Goal: Communication & Community: Ask a question

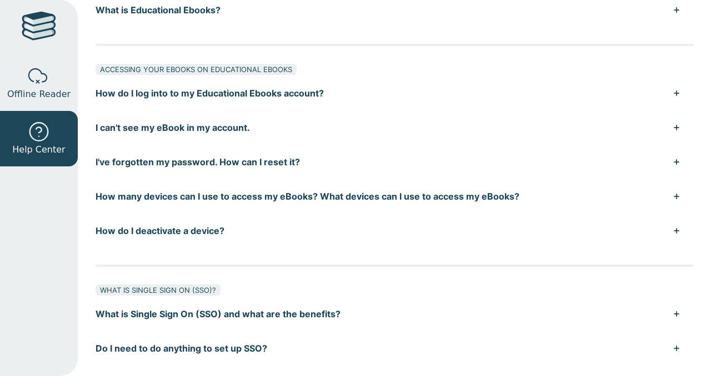
scroll to position [115, 0]
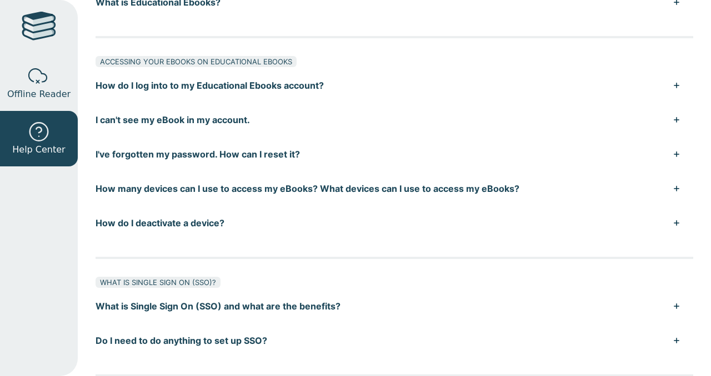
click at [228, 157] on button "I've forgotten my password. How can I reset it?" at bounding box center [393, 154] width 597 height 34
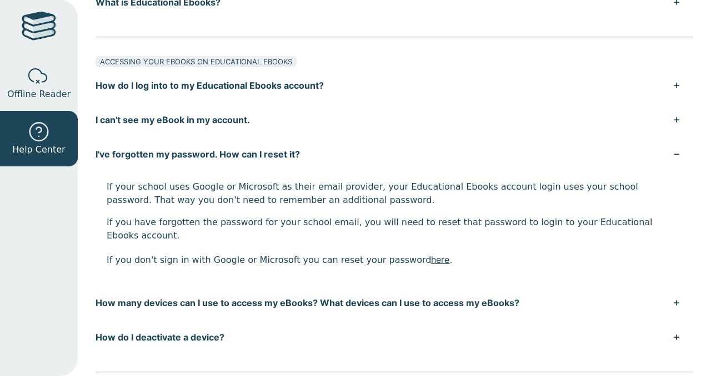
click at [228, 157] on button "I've forgotten my password. How can I reset it?" at bounding box center [393, 154] width 597 height 34
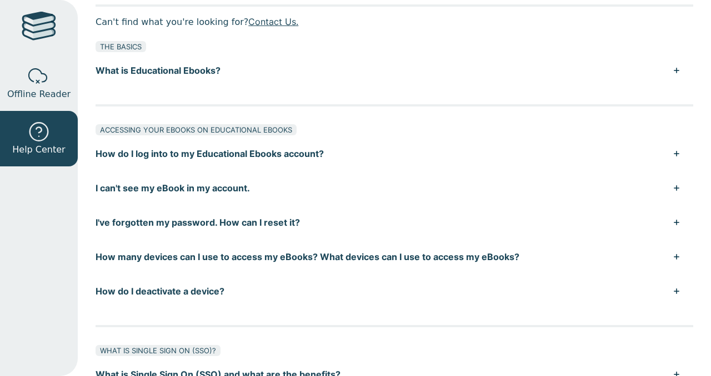
scroll to position [0, 0]
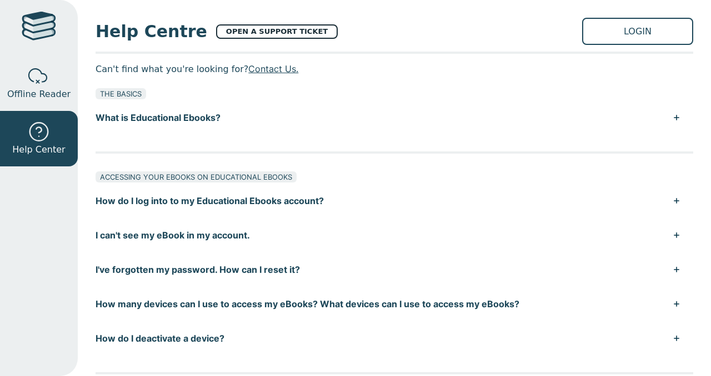
click at [220, 28] on link "OPEN A SUPPORT TICKET" at bounding box center [277, 31] width 122 height 14
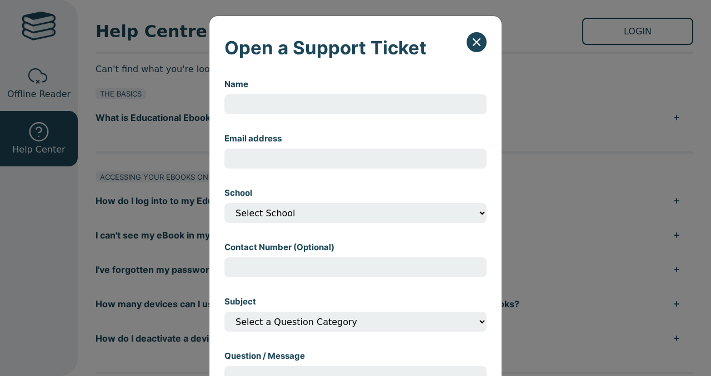
click at [290, 105] on input "Name" at bounding box center [355, 104] width 262 height 20
type input "Anushka"
type input "[EMAIL_ADDRESS][DOMAIN_NAME]"
click at [312, 212] on select "Select School" at bounding box center [355, 213] width 262 height 20
click at [305, 215] on select "Select School" at bounding box center [355, 213] width 262 height 20
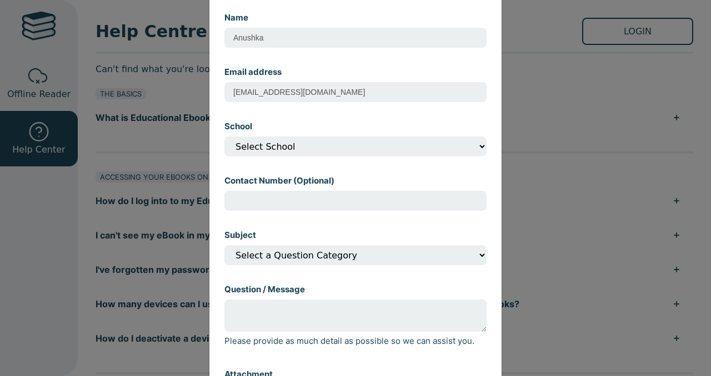
scroll to position [68, 0]
click at [476, 144] on select "Select School" at bounding box center [355, 145] width 262 height 20
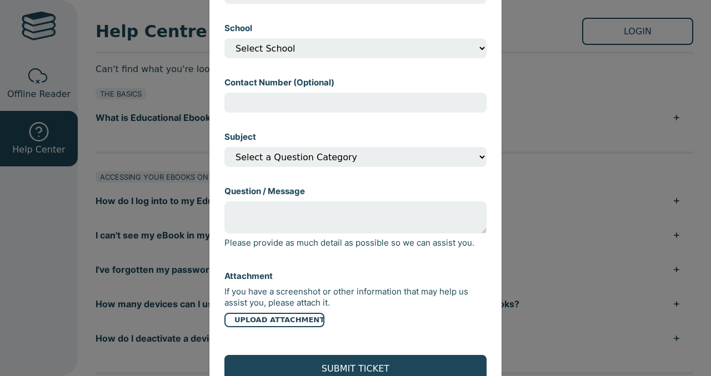
scroll to position [165, 0]
click at [426, 160] on select "Select a Question Category I can't open my eBook I can't find my eBook in my ac…" at bounding box center [355, 157] width 262 height 20
select select "Other"
click at [224, 150] on select "Select a Question Category I can't open my eBook I can't find my eBook in my ac…" at bounding box center [355, 157] width 262 height 20
click at [364, 221] on textarea "Question / Message" at bounding box center [355, 217] width 262 height 32
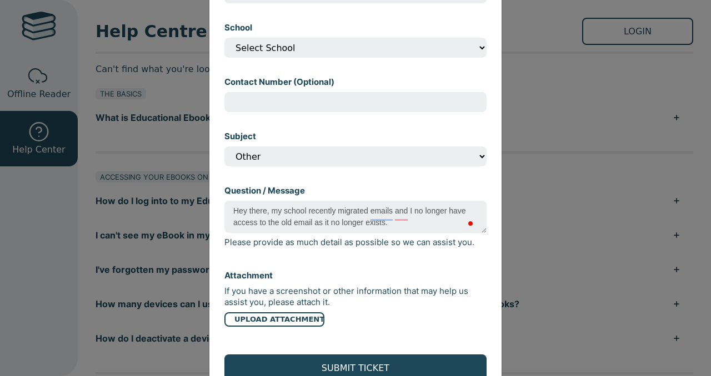
click at [352, 225] on textarea "Hey there, my school recently migrated emails and I no longer have access to th…" at bounding box center [355, 217] width 262 height 32
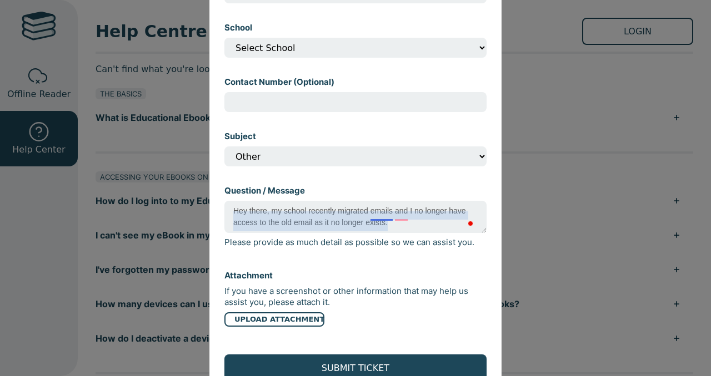
click at [374, 218] on textarea "Hey there, my school recently migrated emails and I no longer have access to th…" at bounding box center [355, 217] width 262 height 32
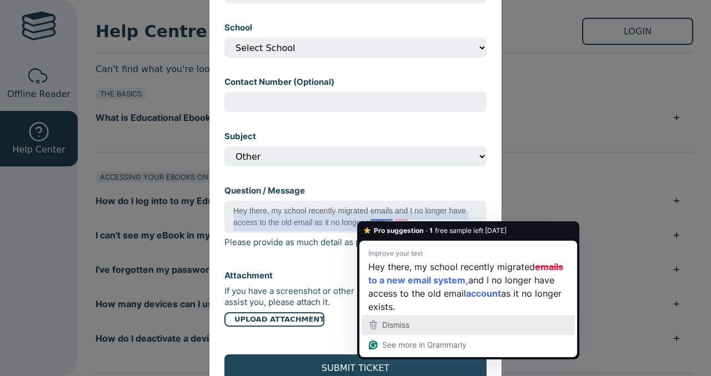
click at [401, 325] on span "Dismiss" at bounding box center [395, 324] width 27 height 9
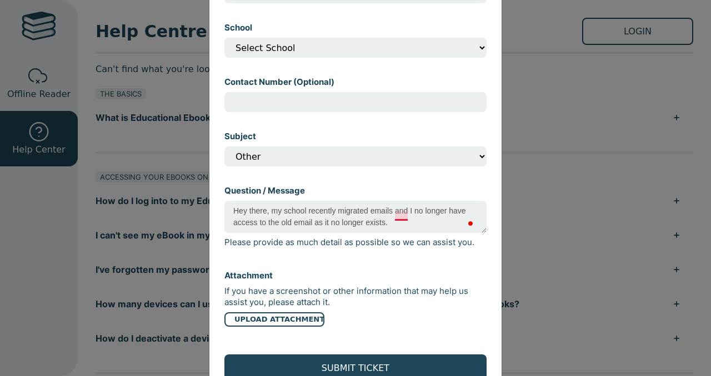
click at [400, 218] on textarea "Hey there, my school recently migrated emails and I no longer have access to th…" at bounding box center [355, 217] width 262 height 32
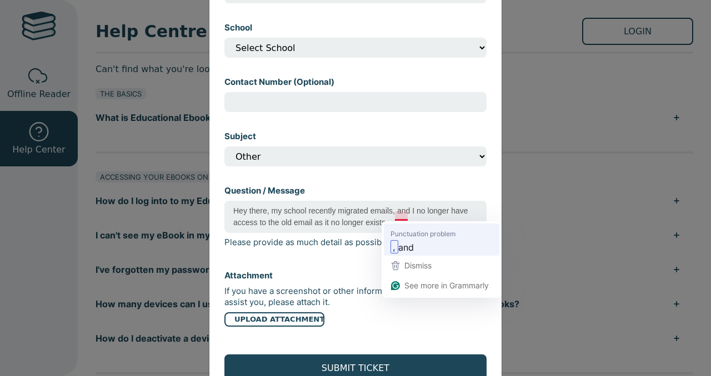
scroll to position [193, 0]
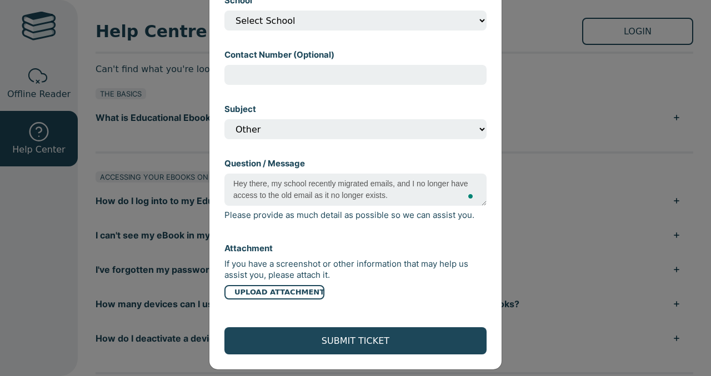
click at [393, 205] on textarea "Hey there, my school recently migrated emails, and I no longer have access to t…" at bounding box center [355, 190] width 262 height 32
click at [313, 200] on textarea "Hey there, my school recently migrated emails, and I no longer have access to t…" at bounding box center [355, 190] width 262 height 32
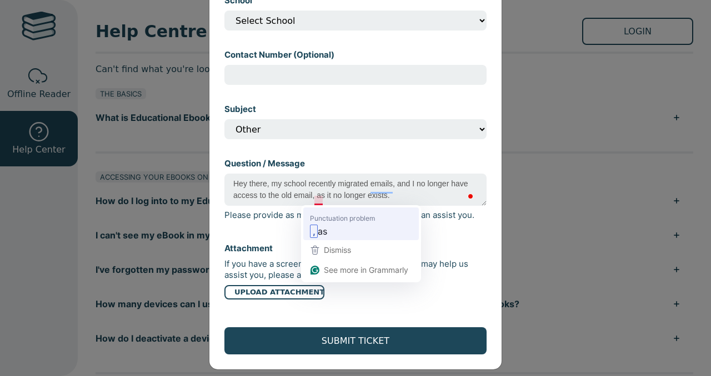
scroll to position [204, 0]
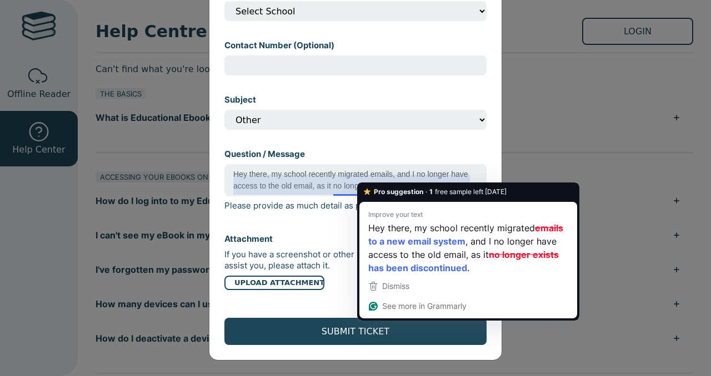
click at [375, 177] on textarea "Hey there, my school recently migrated emails, and I no longer have access to t…" at bounding box center [355, 180] width 262 height 32
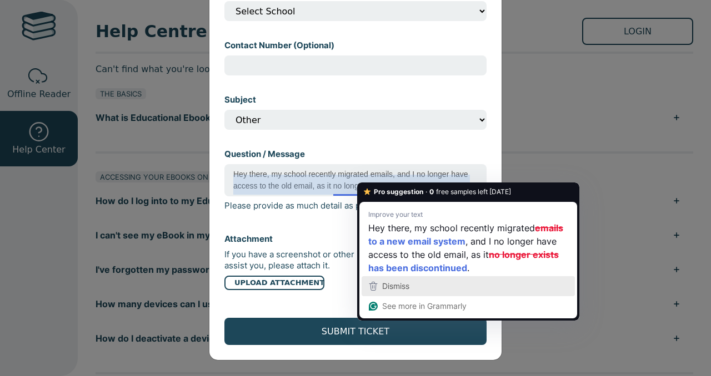
click at [399, 289] on span "Dismiss" at bounding box center [395, 285] width 27 height 9
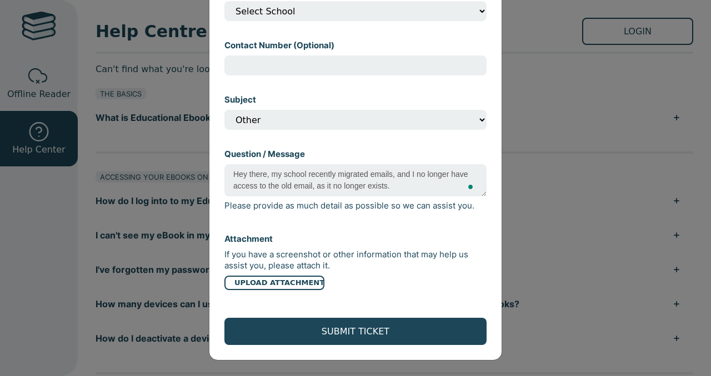
click at [394, 190] on textarea "Hey there, my school recently migrated emails, and I no longer have access to t…" at bounding box center [355, 180] width 262 height 32
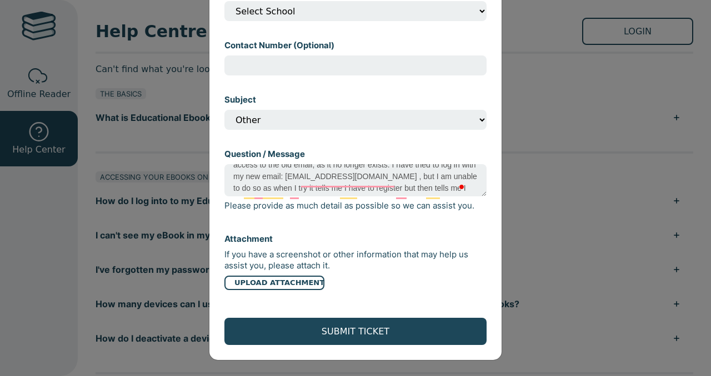
scroll to position [21, 0]
click at [370, 177] on textarea "Hey there, my school recently migrated emails, and I no longer have access to t…" at bounding box center [355, 180] width 262 height 32
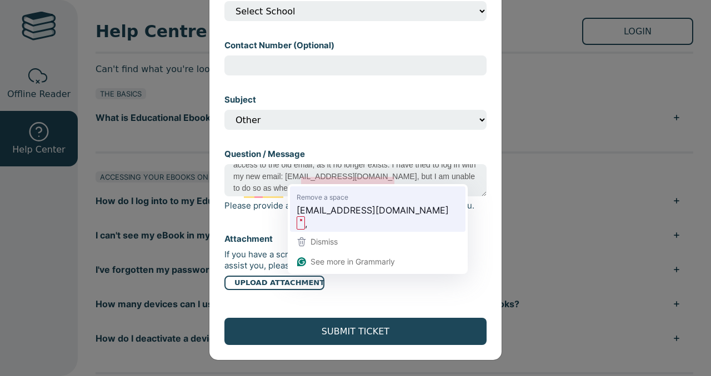
scroll to position [194, 0]
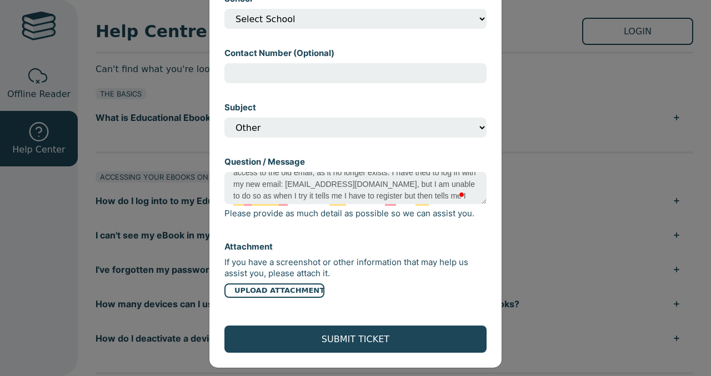
click at [388, 192] on textarea "Hey there, my school recently migrated emails, and I no longer have access to t…" at bounding box center [355, 188] width 262 height 32
click at [232, 202] on textarea "Hey there, my school recently migrated emails, and I no longer have access to t…" at bounding box center [355, 188] width 262 height 32
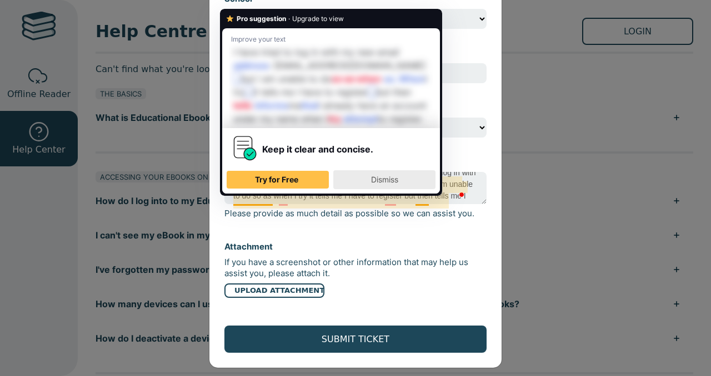
click at [376, 184] on span "Dismiss" at bounding box center [384, 179] width 27 height 9
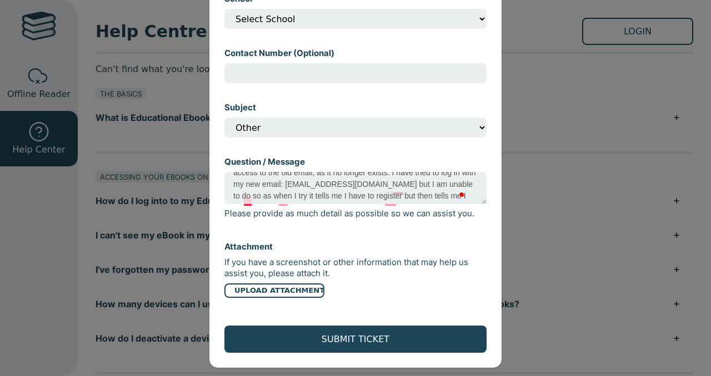
click at [243, 200] on textarea "Hey there, my school recently migrated emails, and I no longer have access to t…" at bounding box center [355, 188] width 262 height 32
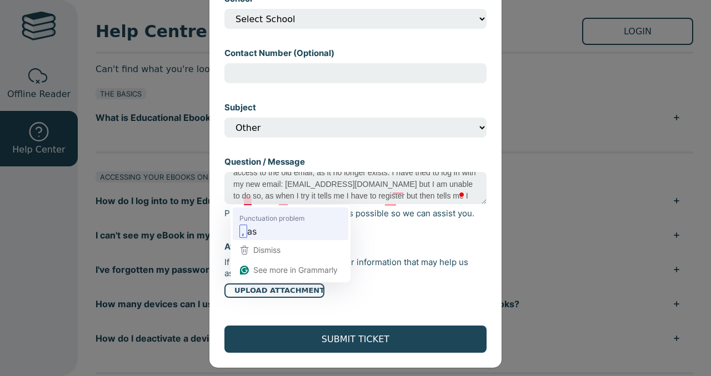
scroll to position [205, 0]
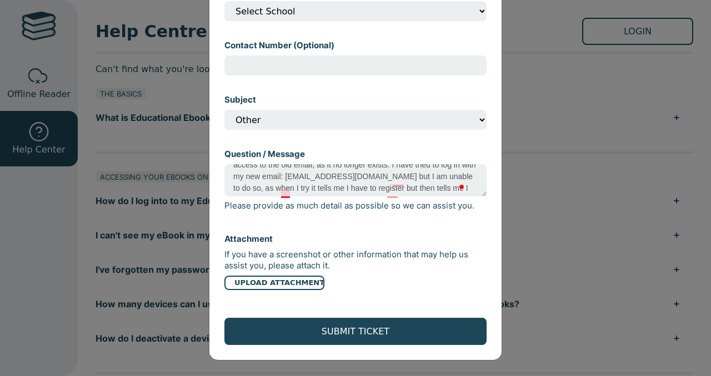
click at [280, 190] on textarea "Hey there, my school recently migrated emails, and I no longer have access to t…" at bounding box center [355, 180] width 262 height 32
click at [385, 189] on textarea "Hey there, my school recently migrated emails, and I no longer have access to t…" at bounding box center [355, 180] width 262 height 32
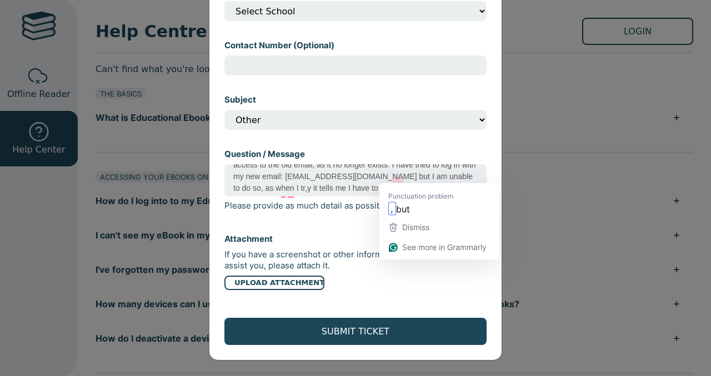
click at [392, 174] on textarea "Hey there, my school recently migrated emails, and I no longer have access to t…" at bounding box center [355, 180] width 262 height 32
click at [404, 219] on button "Dismiss" at bounding box center [438, 228] width 115 height 20
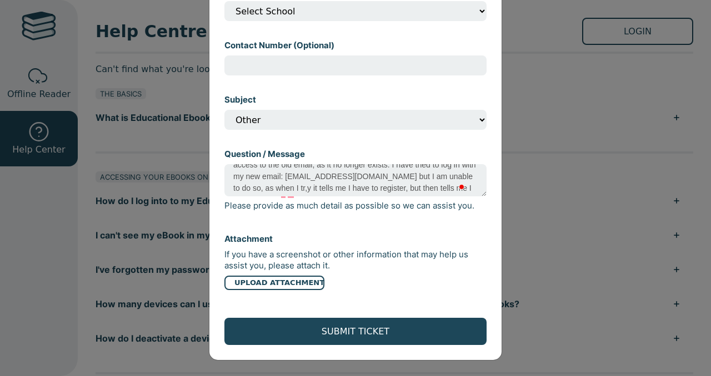
click at [390, 179] on textarea "Hey there, my school recently migrated emails, and I no longer have access to t…" at bounding box center [355, 180] width 262 height 32
click at [285, 190] on textarea "Hey there, my school recently migrated emails, and I no longer have access to t…" at bounding box center [355, 180] width 262 height 32
click at [409, 189] on textarea "Hey there, my school recently migrated emails, and I no longer have access to t…" at bounding box center [355, 180] width 262 height 32
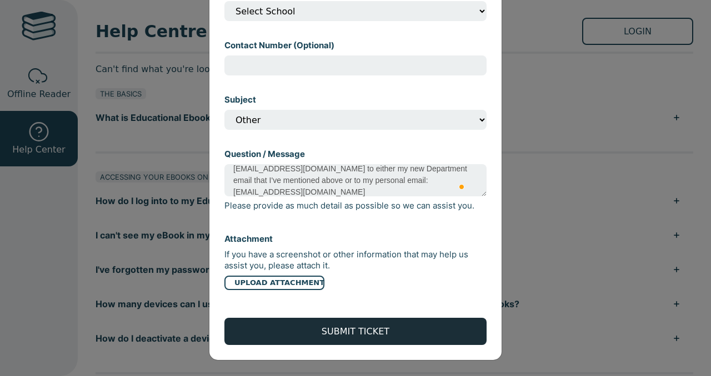
type textarea "Hey there, my school recently migrated emails, and I no longer have access to t…"
click at [344, 331] on button "SUBMIT TICKET" at bounding box center [355, 331] width 262 height 27
click at [397, 327] on button "SUBMIT TICKET" at bounding box center [355, 331] width 262 height 27
